Goal: Task Accomplishment & Management: Complete application form

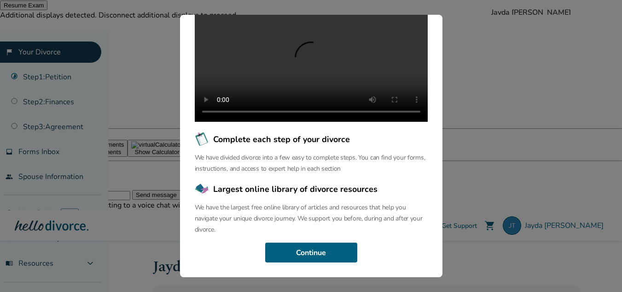
scroll to position [136, 0]
click at [338, 255] on button "Continue" at bounding box center [311, 252] width 92 height 20
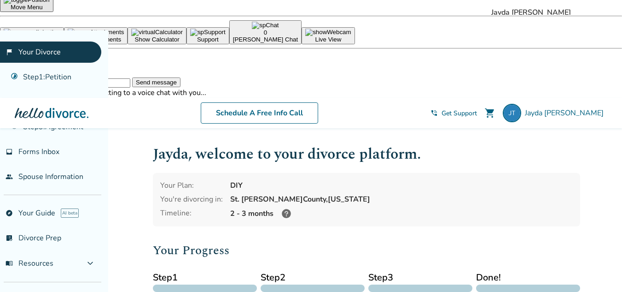
scroll to position [113, 0]
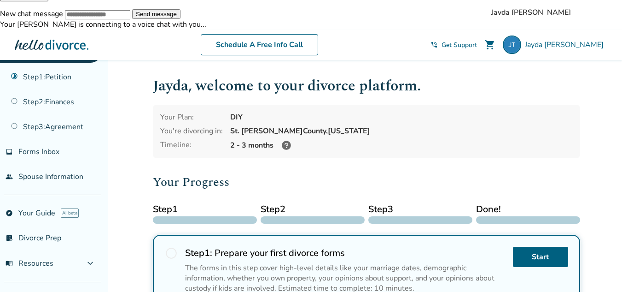
scroll to position [187, 0]
